Goal: Find specific page/section: Find specific page/section

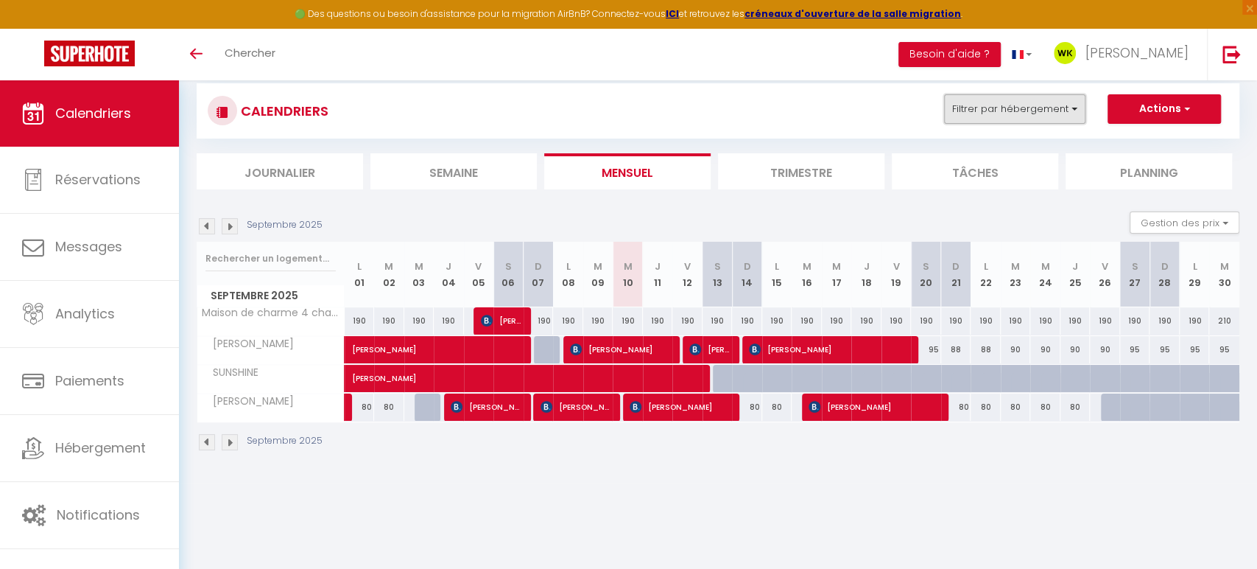
click at [960, 116] on button "Filtrer par hébergement" at bounding box center [1014, 108] width 141 height 29
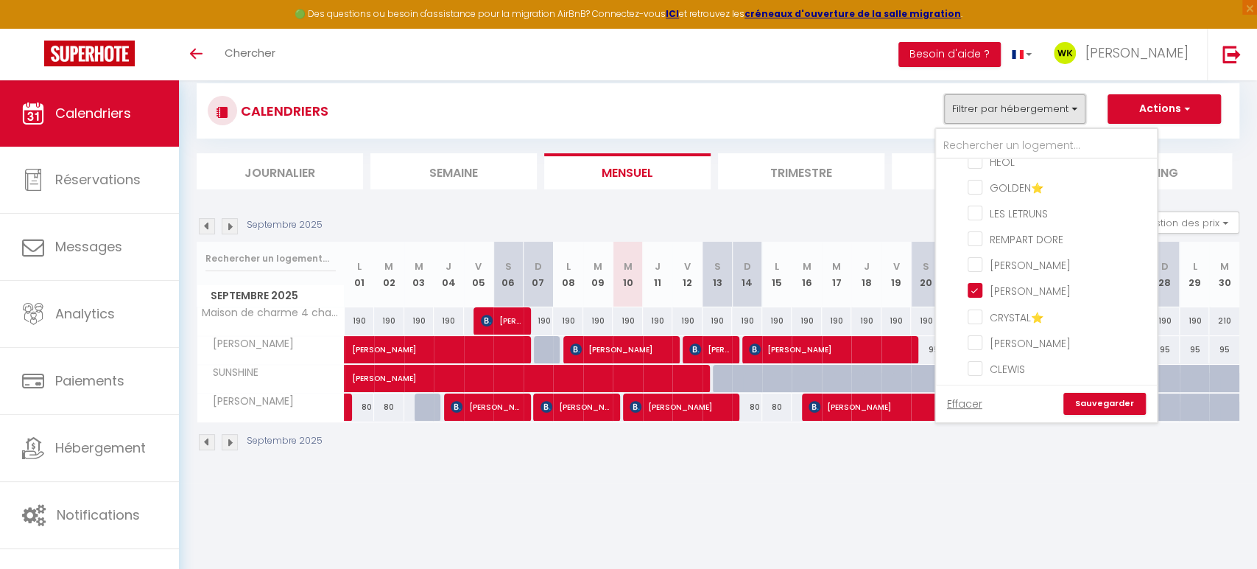
scroll to position [309, 0]
click at [1064, 130] on div at bounding box center [1046, 144] width 221 height 30
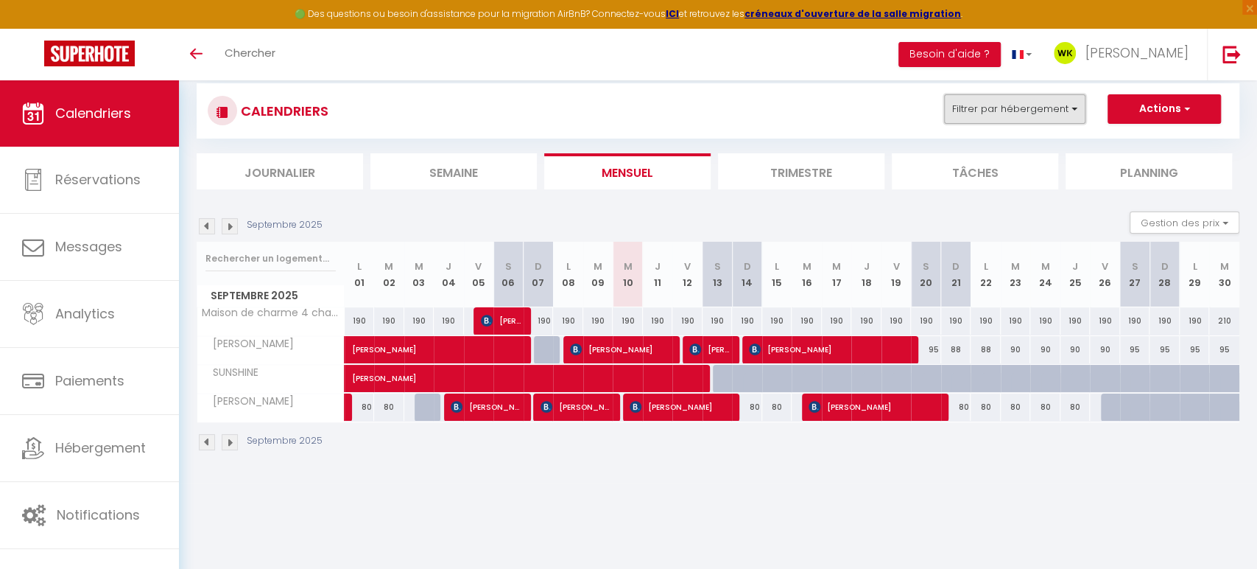
click at [1016, 113] on button "Filtrer par hébergement" at bounding box center [1014, 108] width 141 height 29
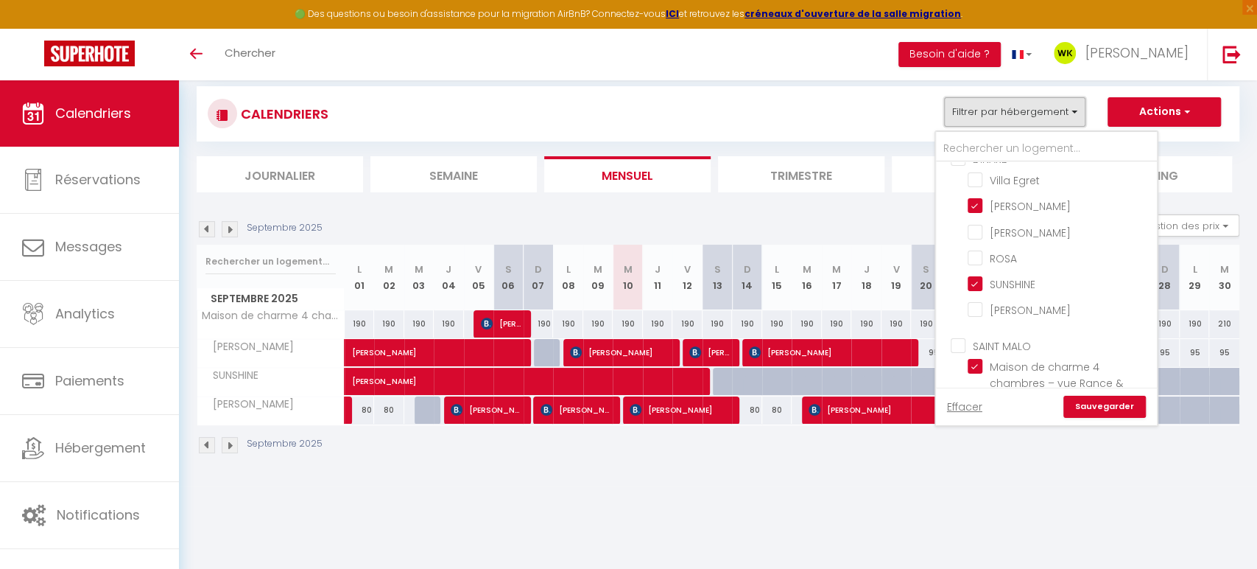
scroll to position [0, 0]
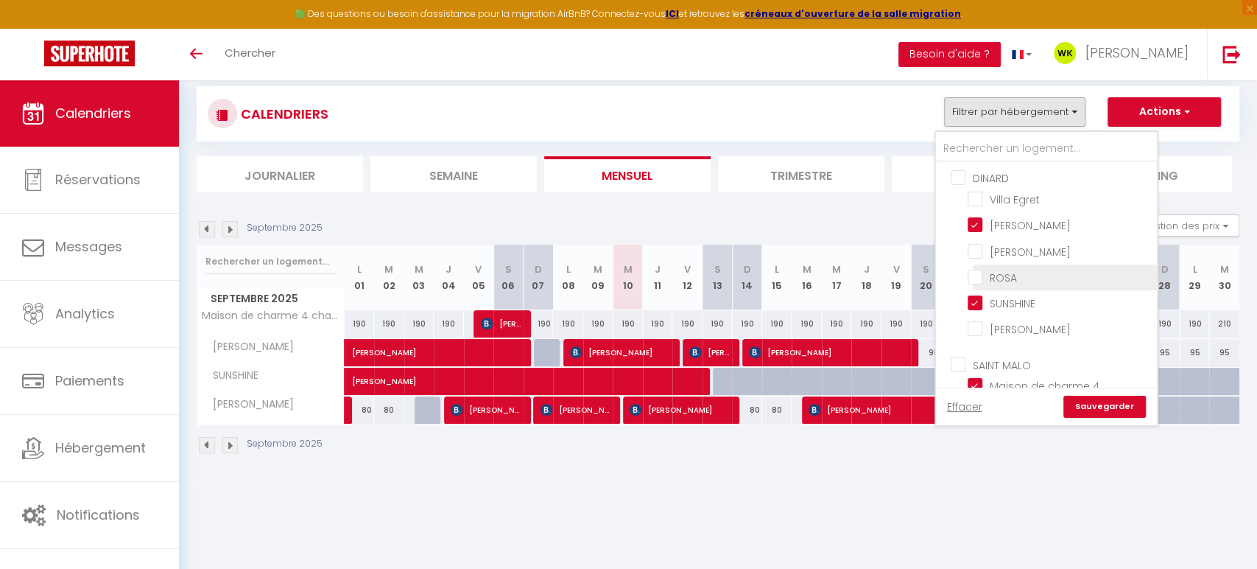
click at [986, 278] on input "ROSA" at bounding box center [1060, 276] width 184 height 15
checkbox input "true"
checkbox input "false"
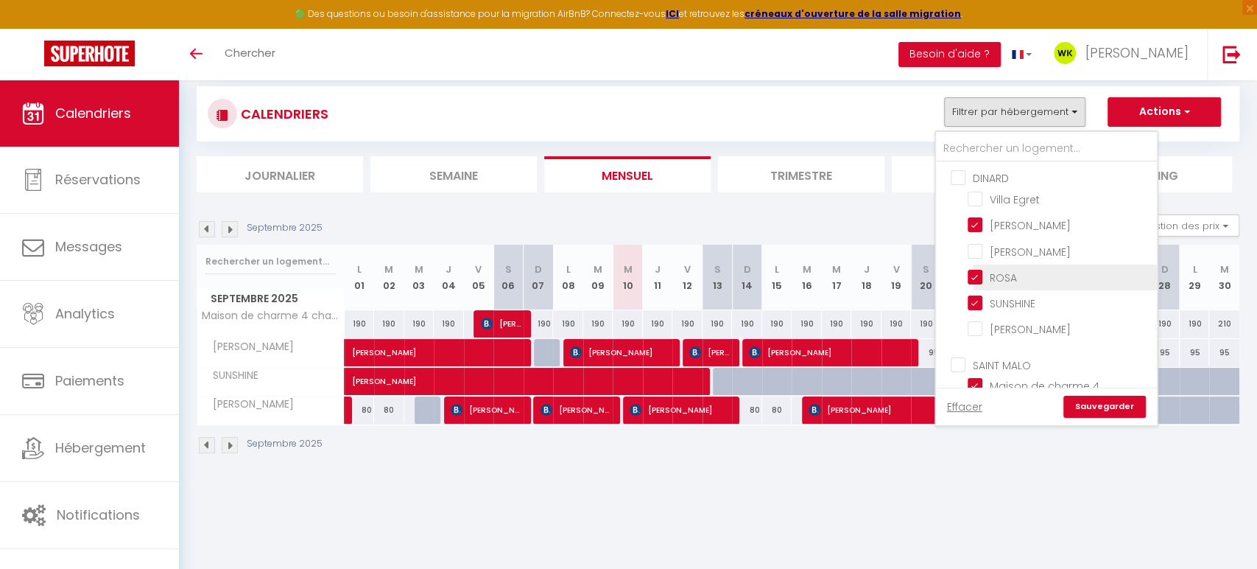
checkbox input "false"
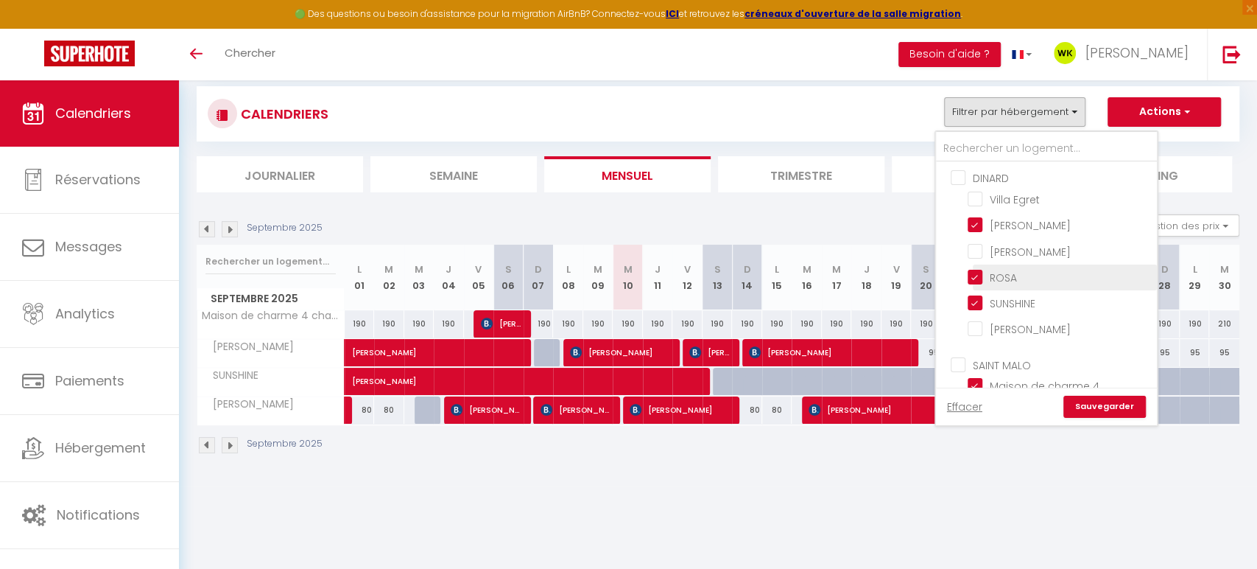
checkbox input "false"
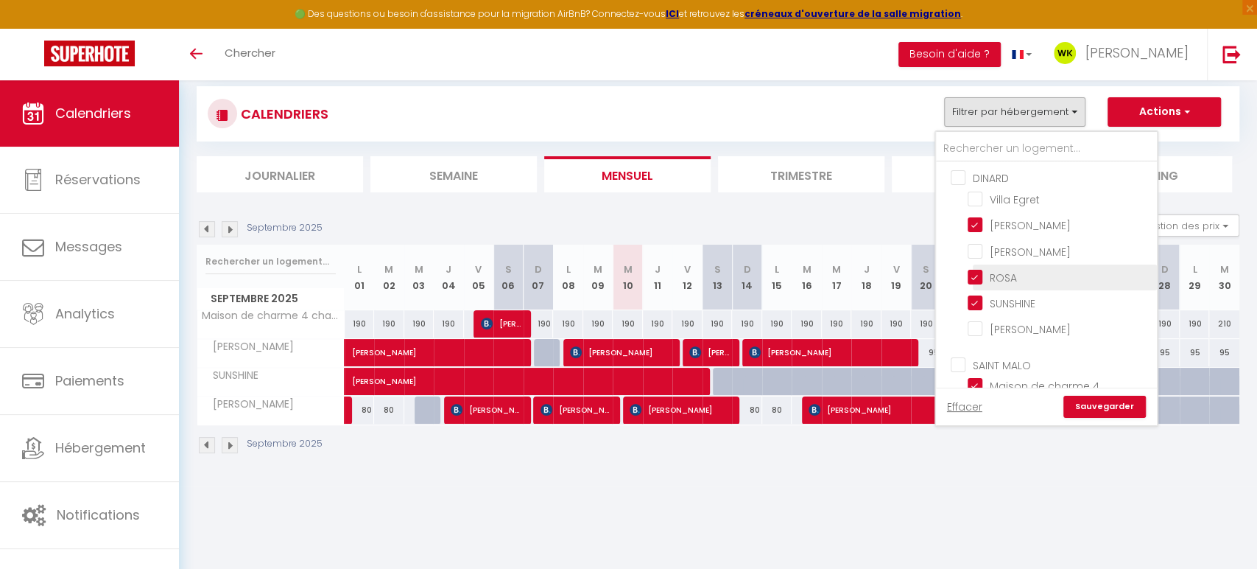
checkbox input "false"
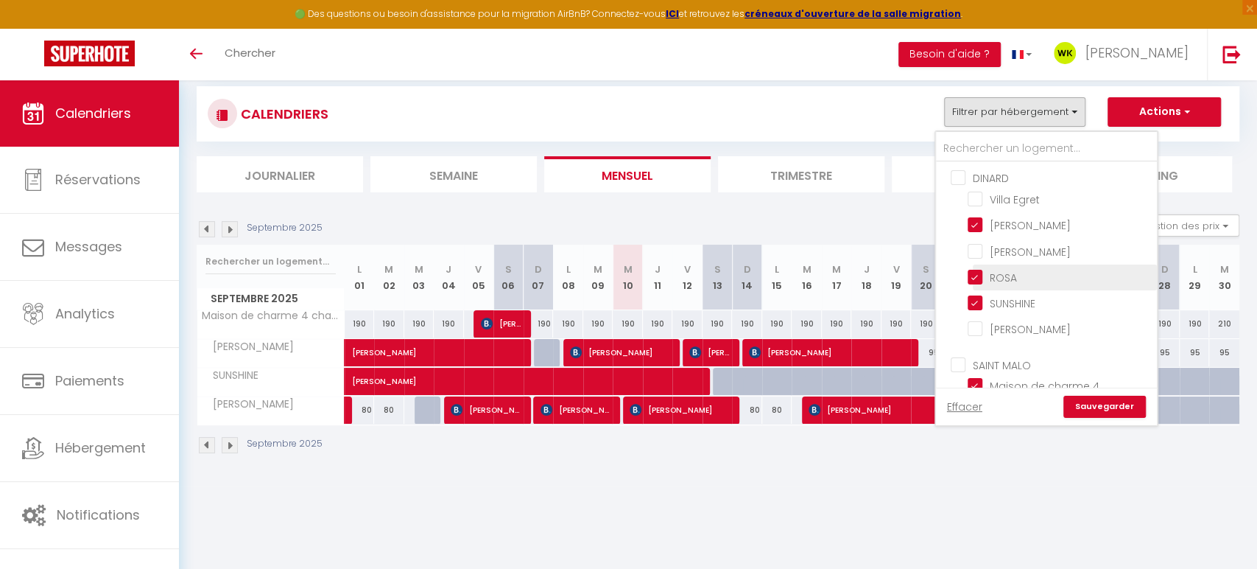
checkbox input "false"
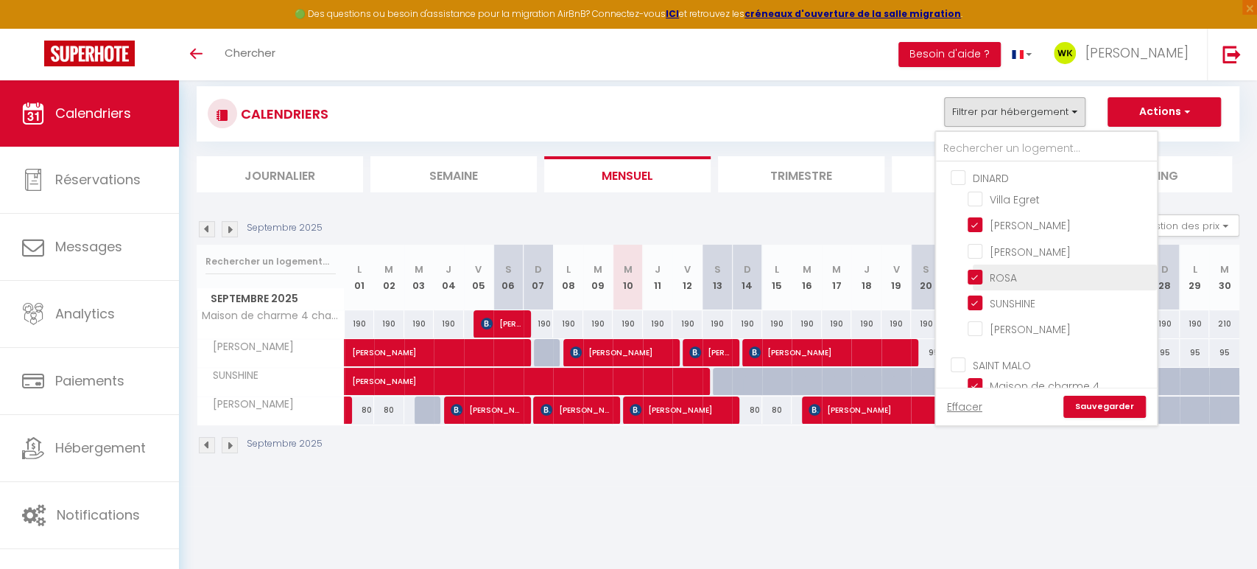
checkbox input "false"
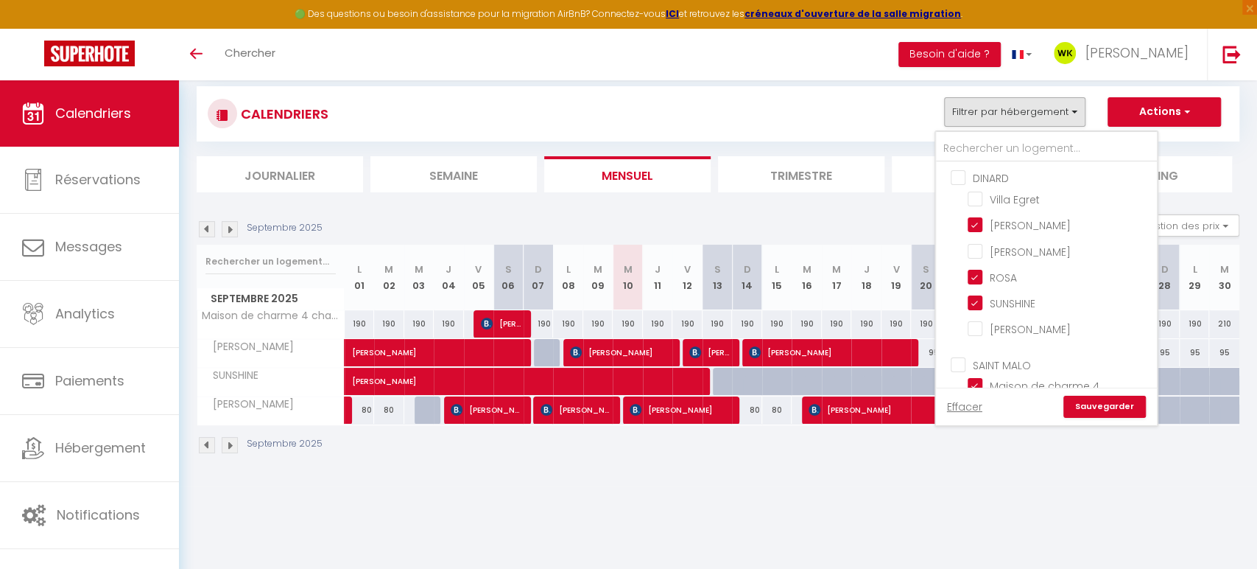
click at [1102, 407] on link "Sauvegarder" at bounding box center [1105, 407] width 82 height 22
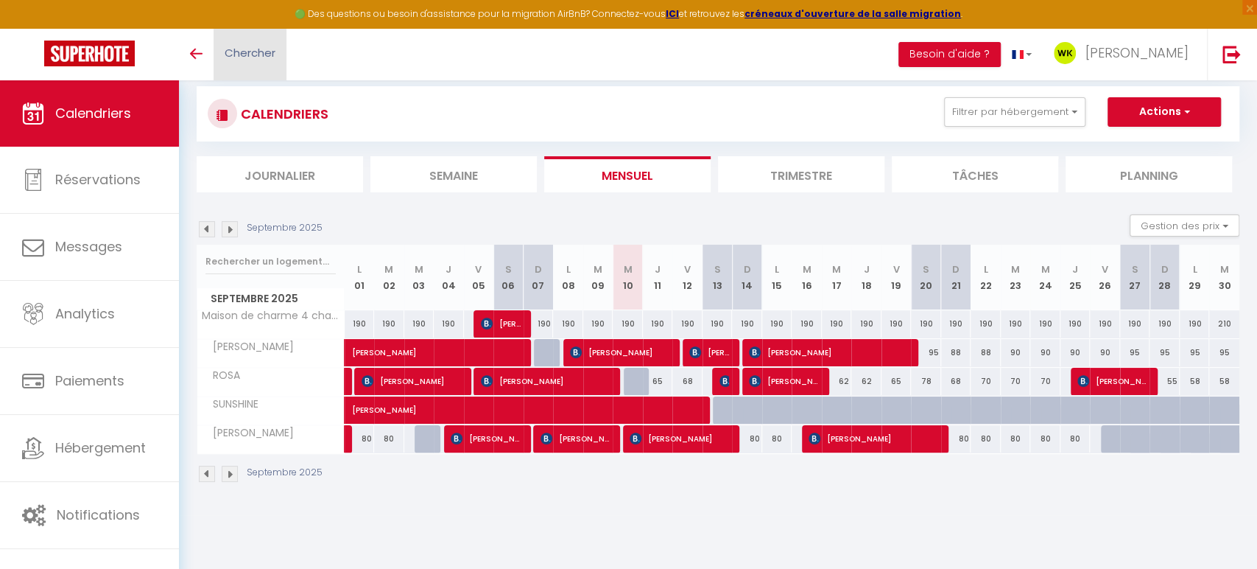
click at [241, 45] on span "Chercher" at bounding box center [250, 52] width 51 height 15
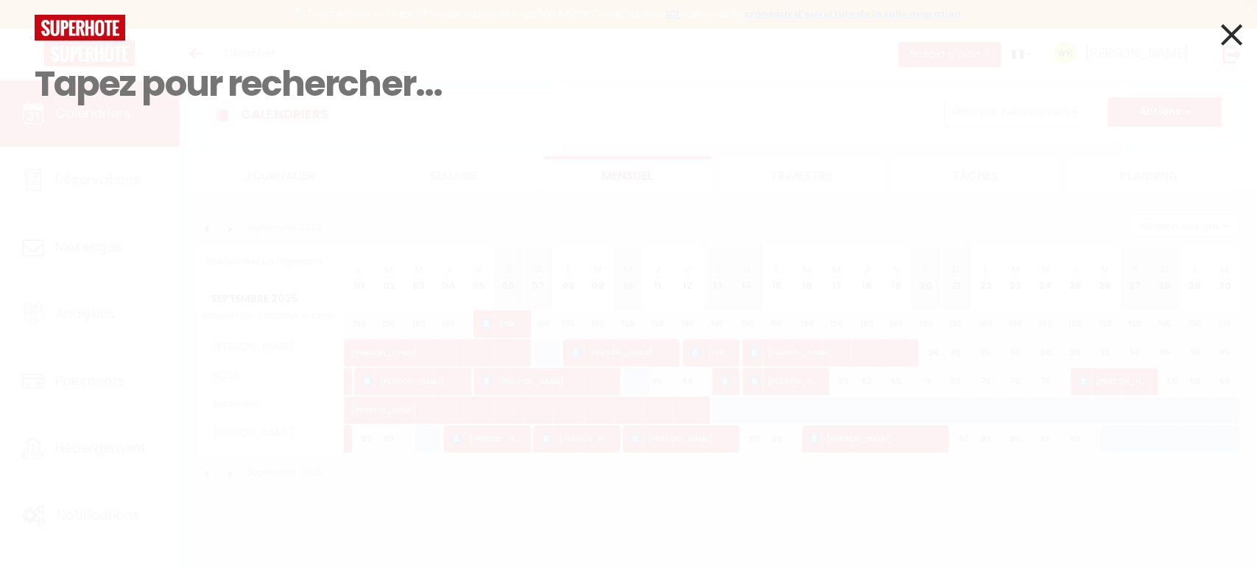
click at [176, 80] on input at bounding box center [629, 84] width 1188 height 87
click at [1230, 35] on icon at bounding box center [1231, 34] width 21 height 37
